Goal: Check status

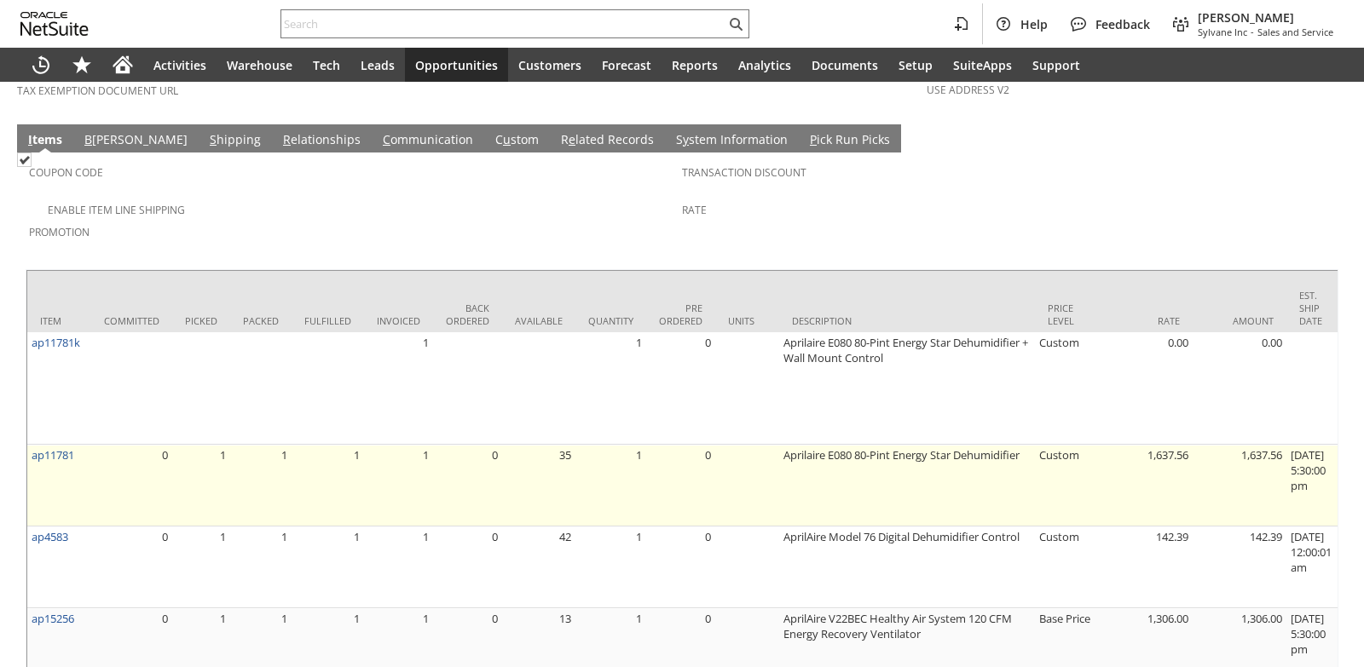
scroll to position [1364, 0]
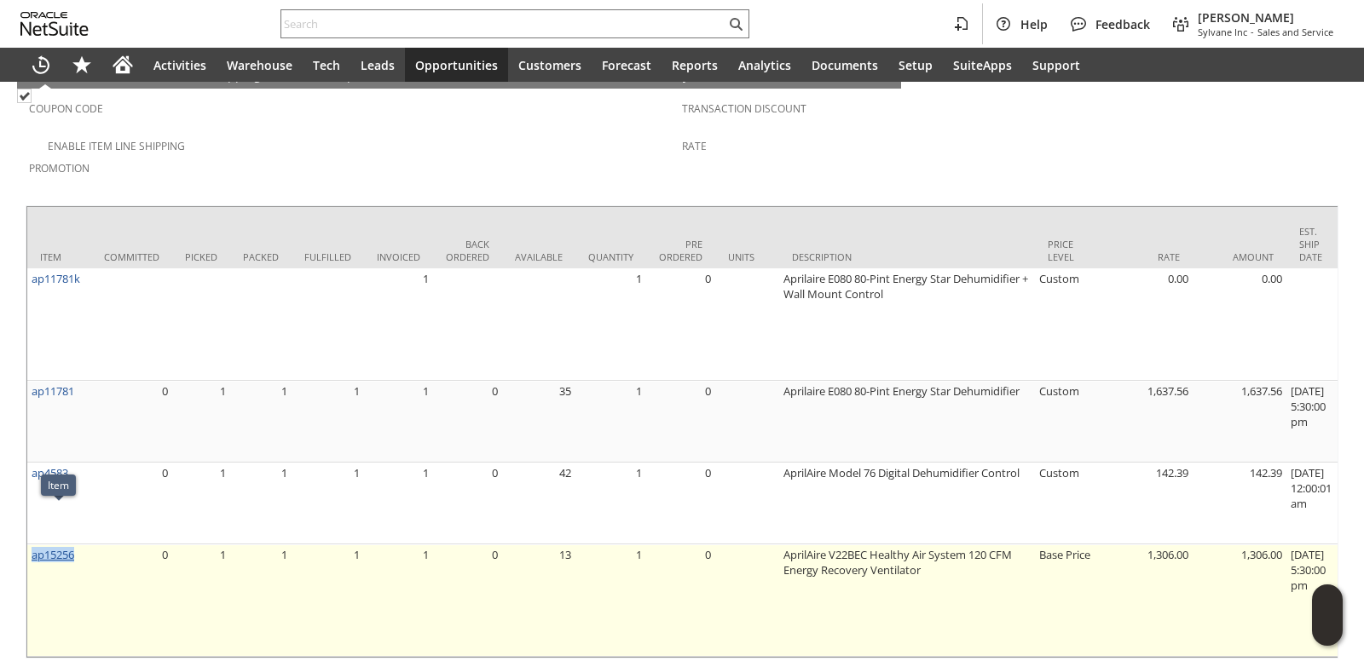
drag, startPoint x: 79, startPoint y: 516, endPoint x: 33, endPoint y: 516, distance: 46.0
click at [33, 545] on td "ap15256" at bounding box center [59, 601] width 64 height 112
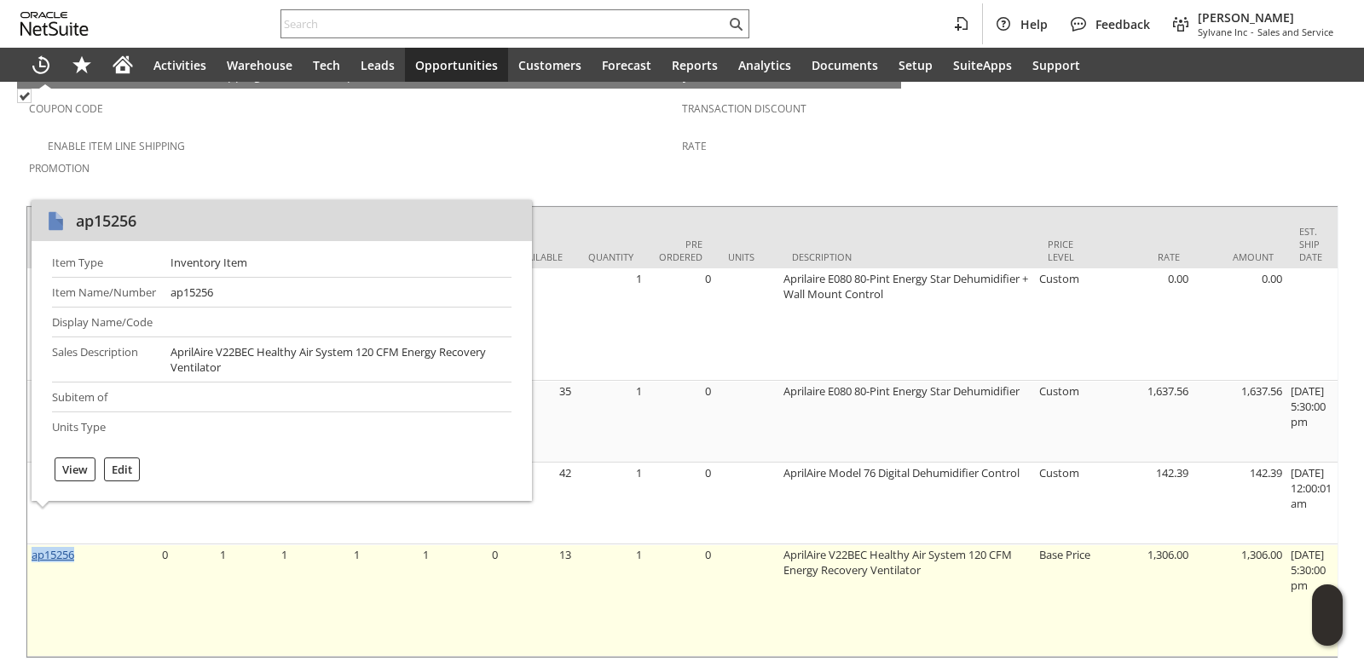
copy link "ap15256"
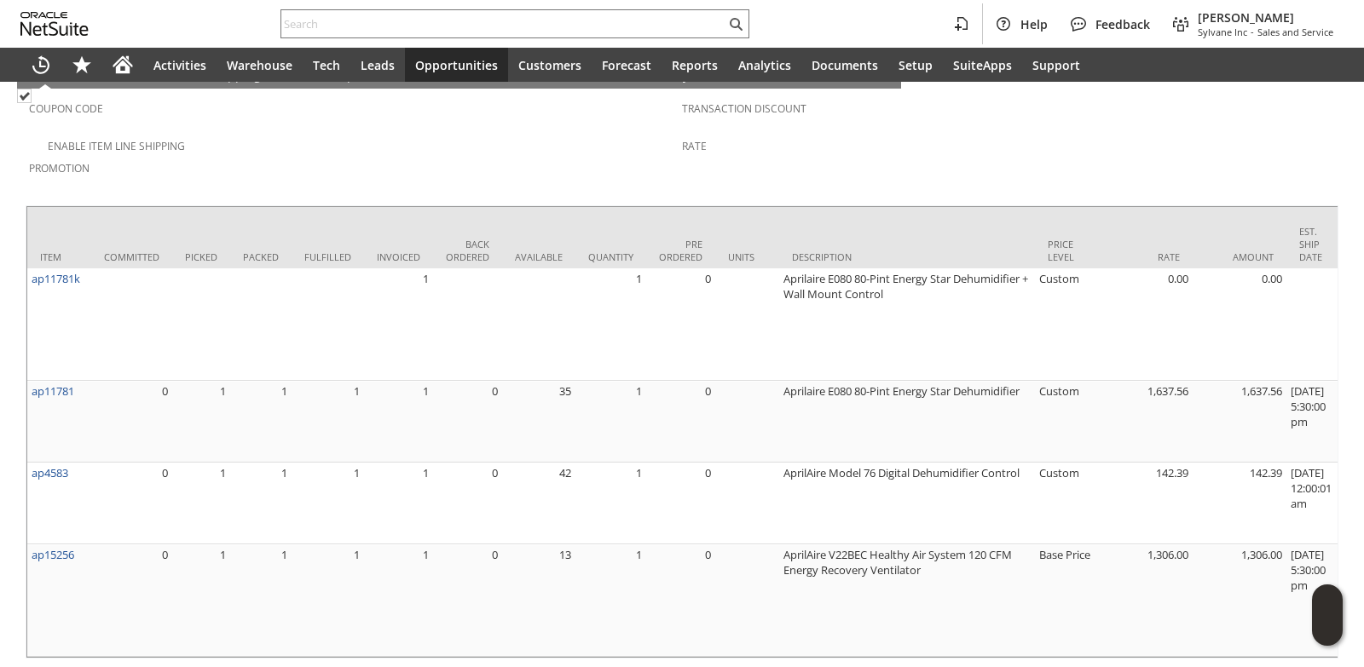
click at [535, 207] on td "Available" at bounding box center [538, 237] width 73 height 61
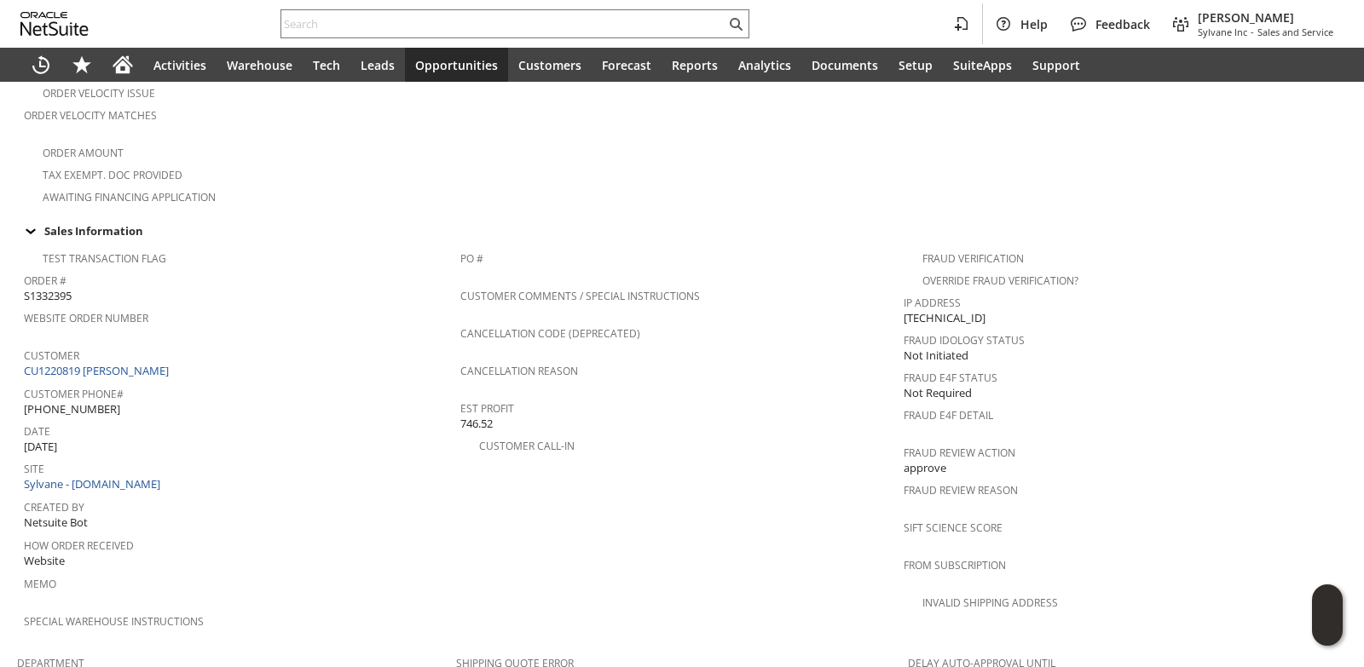
scroll to position [511, 0]
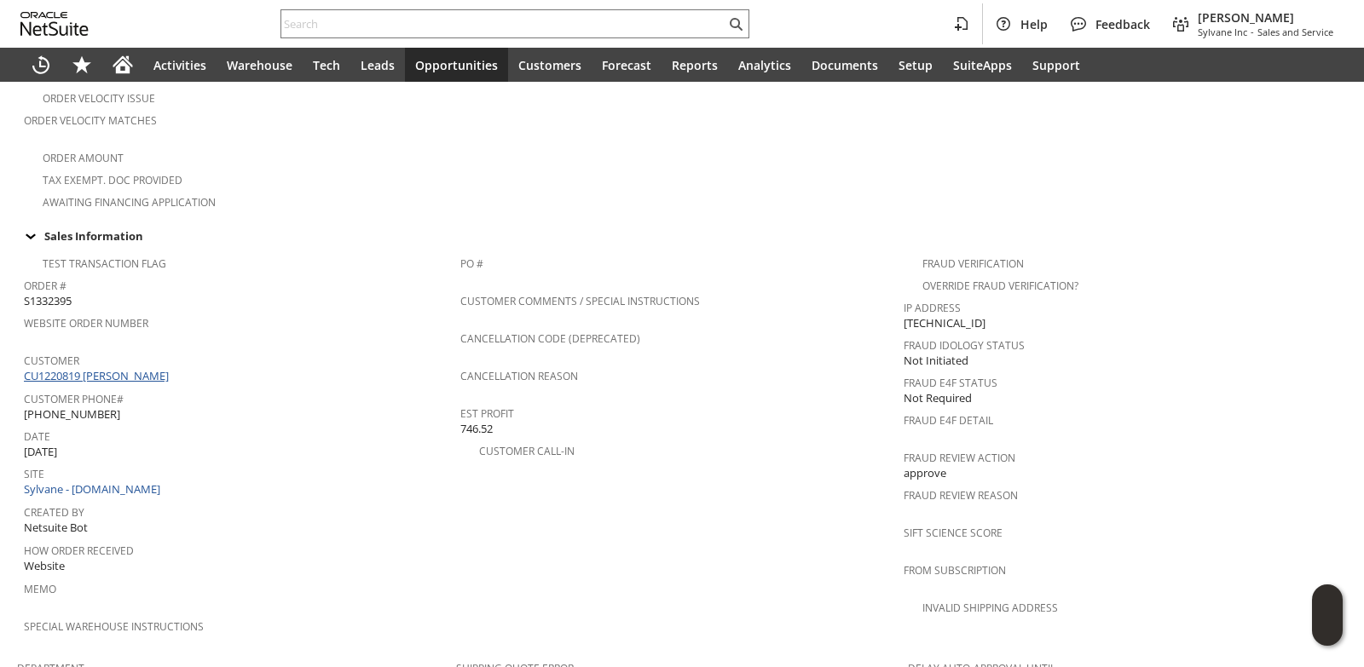
click at [136, 368] on link "CU1220819 [PERSON_NAME]" at bounding box center [98, 375] width 149 height 15
